Goal: Communication & Community: Participate in discussion

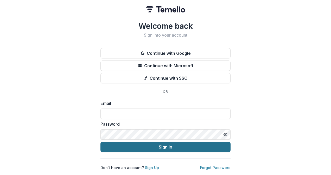
type input "**********"
click at [162, 142] on button "Sign In" at bounding box center [165, 147] width 130 height 10
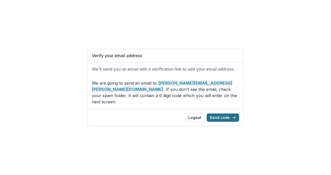
click at [227, 114] on button "Send code" at bounding box center [222, 118] width 33 height 8
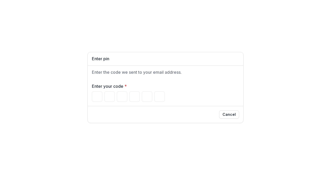
type input "*"
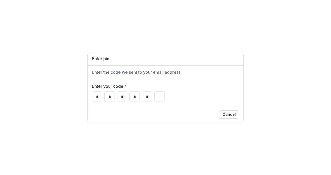
type input "*"
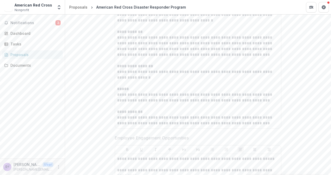
scroll to position [1092, 0]
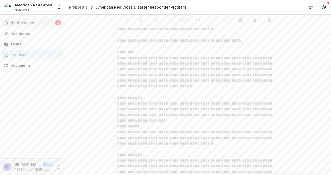
click at [42, 21] on span "Notifications" at bounding box center [32, 23] width 45 height 4
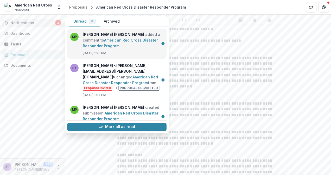
click at [127, 48] on link "American Red Cross Disaster Responder Program" at bounding box center [120, 43] width 75 height 10
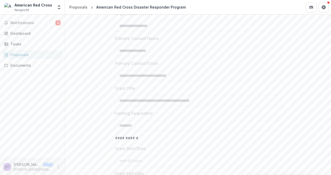
scroll to position [0, 0]
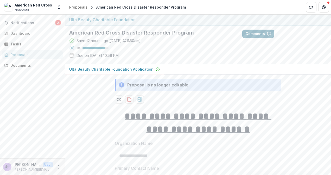
click at [253, 30] on div "Comments Answer Suggestions" at bounding box center [284, 33] width 93 height 17
click at [258, 33] on button "Comments" at bounding box center [258, 34] width 32 height 8
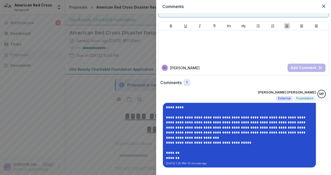
scroll to position [28, 0]
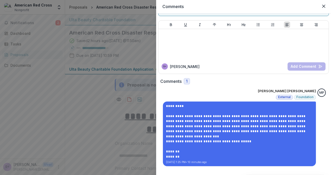
click at [219, 67] on div "S< [PERSON_NAME]" at bounding box center [223, 66] width 124 height 6
click at [214, 61] on div "S< [PERSON_NAME] Add Comment" at bounding box center [243, 66] width 170 height 15
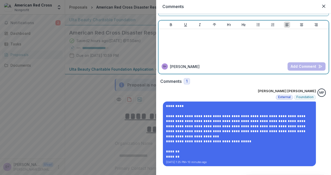
click at [186, 40] on div at bounding box center [243, 44] width 166 height 26
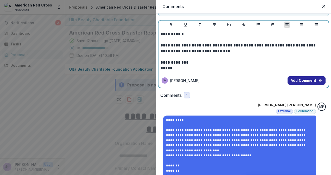
click at [307, 81] on button "Add Comment" at bounding box center [306, 80] width 38 height 8
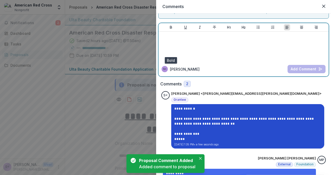
scroll to position [0, 0]
